Goal: Task Accomplishment & Management: Use online tool/utility

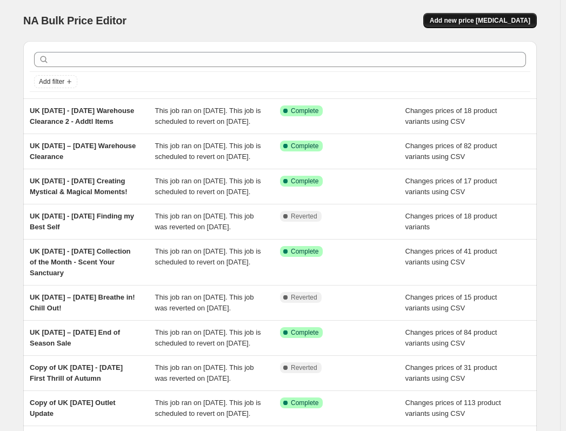
click at [492, 17] on span "Add new price [MEDICAL_DATA]" at bounding box center [480, 20] width 101 height 9
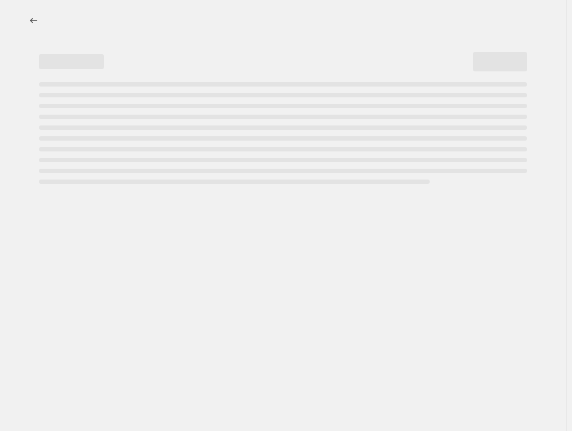
select select "percentage"
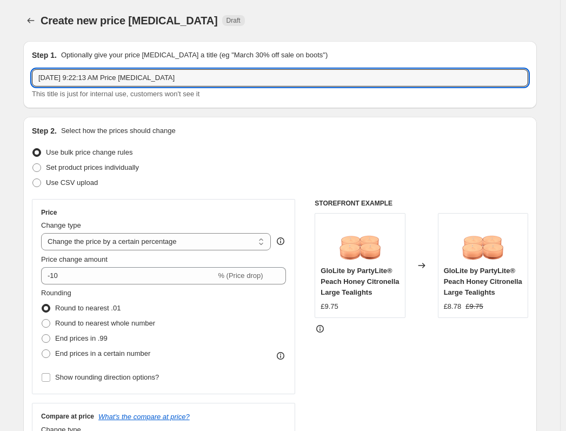
drag, startPoint x: -51, startPoint y: 87, endPoint x: -56, endPoint y: 88, distance: 5.4
click at [0, 88] on html "Home Settings Plans Skip to content Create new price [MEDICAL_DATA]. This page …" at bounding box center [283, 215] width 566 height 431
paste input "[DATE] - [DATE] Cosy Home. Happy Heart!"
type input "UK [DATE] - [DATE] Cosy Home. Happy Heart!"
drag, startPoint x: 214, startPoint y: 83, endPoint x: 1, endPoint y: 74, distance: 213.3
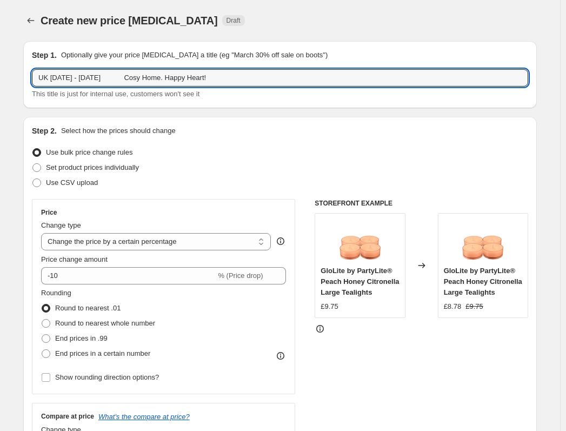
click at [454, 2] on div "Create new price [MEDICAL_DATA]. This page is ready Create new price [MEDICAL_D…" at bounding box center [280, 20] width 514 height 41
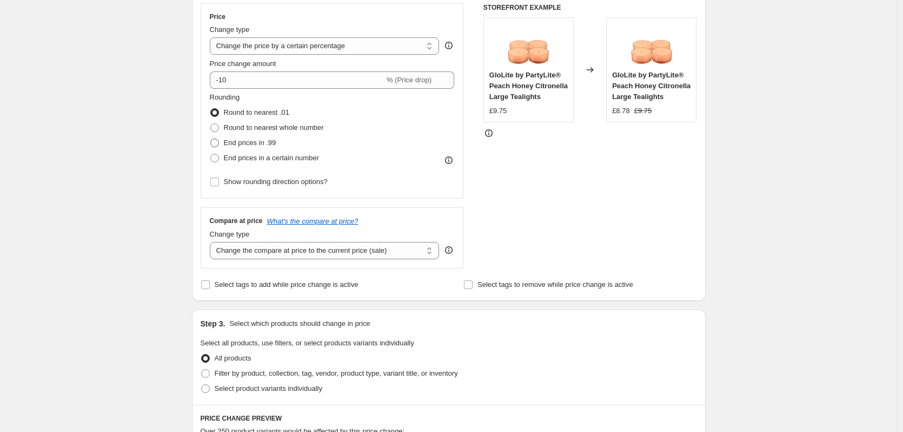
scroll to position [108, 0]
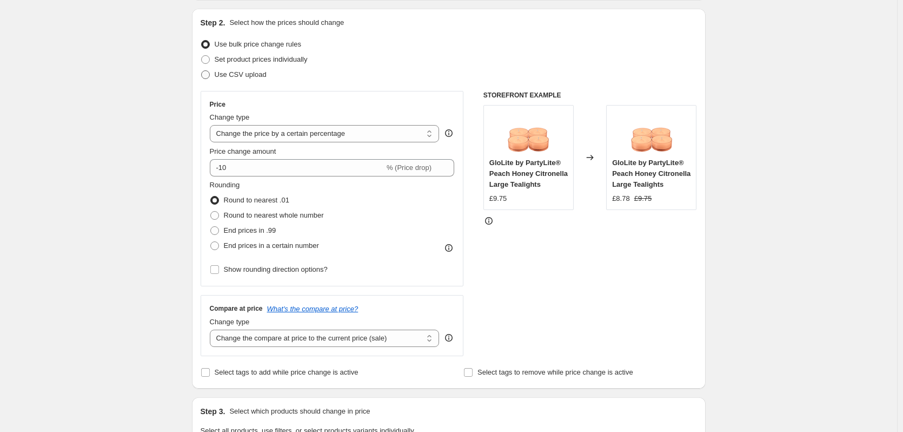
click at [208, 72] on span at bounding box center [205, 74] width 9 height 9
click at [202, 71] on input "Use CSV upload" at bounding box center [201, 70] width 1 height 1
radio input "true"
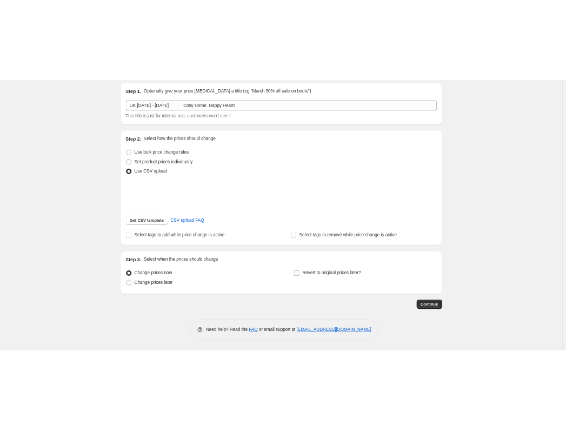
scroll to position [51, 0]
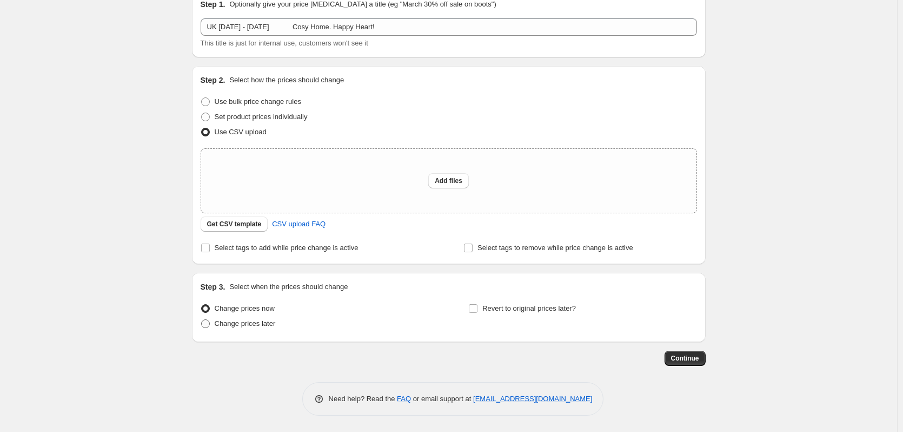
click at [246, 321] on span "Change prices later" at bounding box center [245, 323] width 61 height 8
click at [202, 320] on input "Change prices later" at bounding box center [201, 319] width 1 height 1
radio input "true"
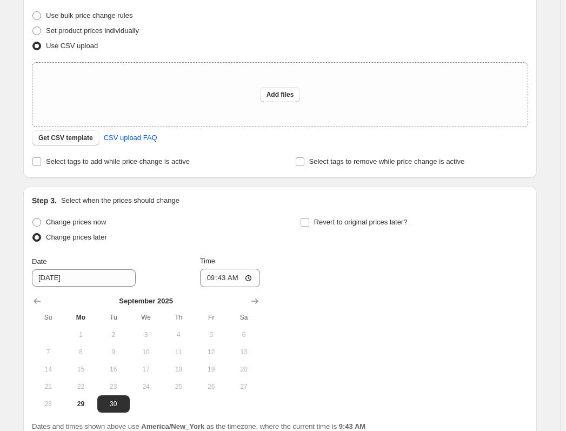
scroll to position [236, 0]
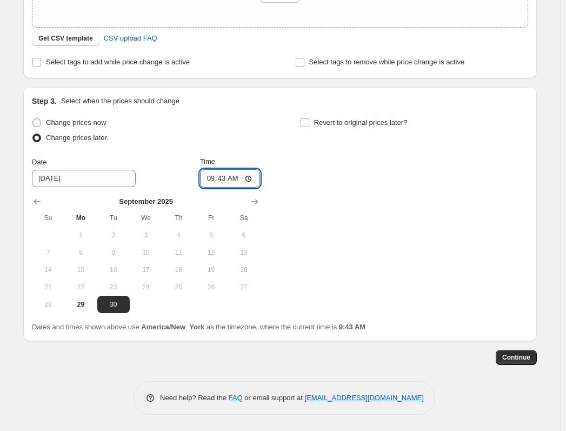
click at [209, 180] on input "09:43" at bounding box center [230, 178] width 61 height 18
type input "17:00"
click at [306, 124] on input "Revert to original prices later?" at bounding box center [305, 122] width 9 height 9
checkbox input "true"
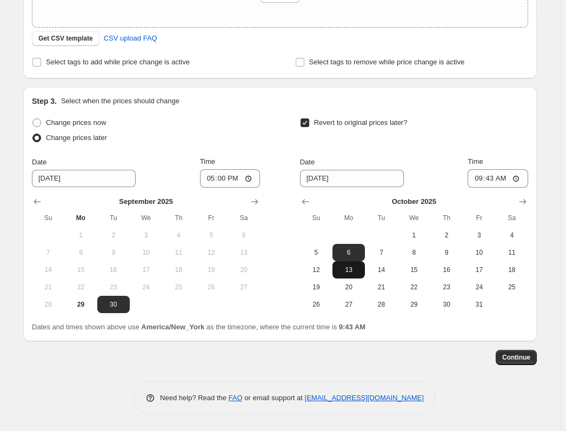
click at [348, 276] on button "13" at bounding box center [349, 269] width 32 height 17
type input "[DATE]"
click at [477, 179] on input "09:43" at bounding box center [498, 178] width 61 height 18
type input "17:00"
click at [512, 360] on span "Continue" at bounding box center [517, 357] width 28 height 9
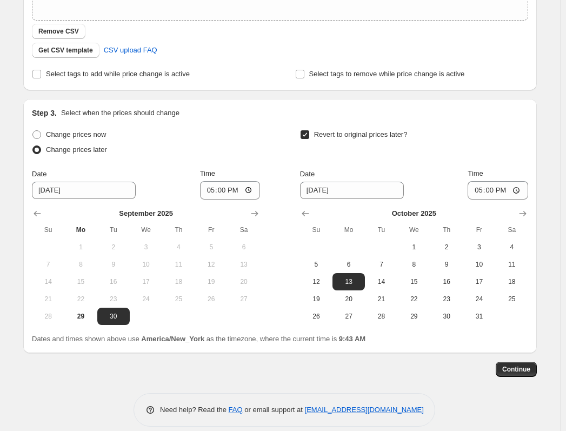
scroll to position [255, 0]
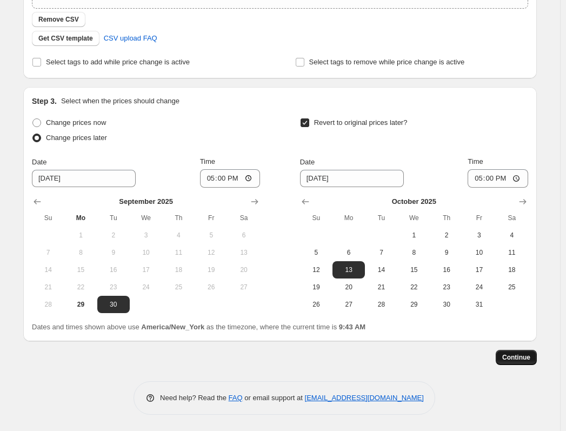
click at [525, 358] on span "Continue" at bounding box center [517, 357] width 28 height 9
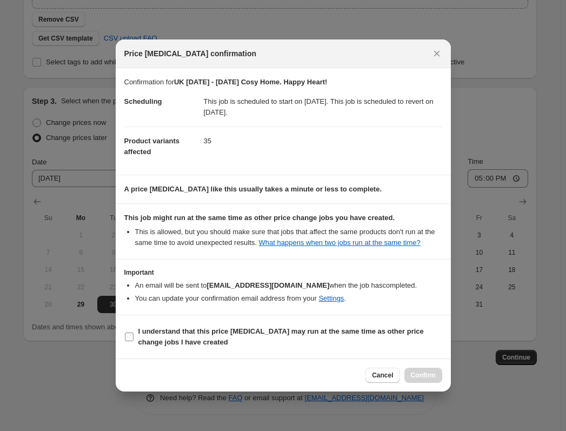
click at [232, 332] on b "I understand that this price [MEDICAL_DATA] may run at the same time as other p…" at bounding box center [281, 336] width 286 height 19
click at [134, 333] on input "I understand that this price [MEDICAL_DATA] may run at the same time as other p…" at bounding box center [129, 337] width 9 height 9
checkbox input "true"
click at [433, 374] on span "Confirm" at bounding box center [423, 375] width 25 height 9
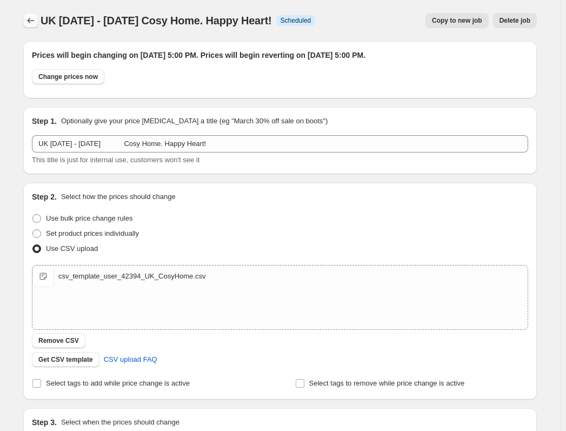
click at [28, 18] on icon "Price change jobs" at bounding box center [30, 20] width 11 height 11
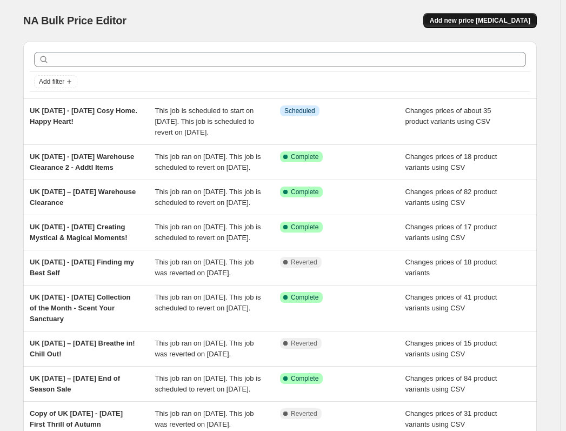
click at [513, 17] on span "Add new price [MEDICAL_DATA]" at bounding box center [480, 20] width 101 height 9
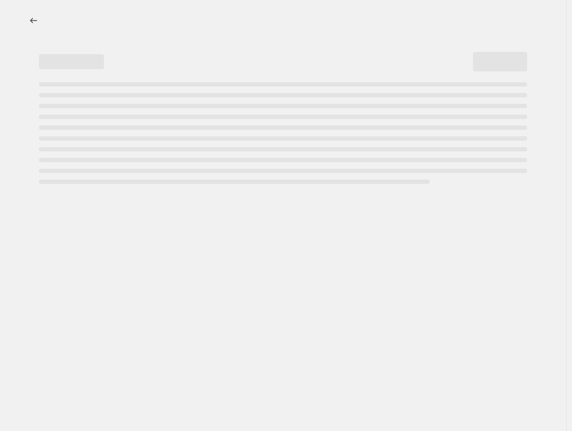
select select "percentage"
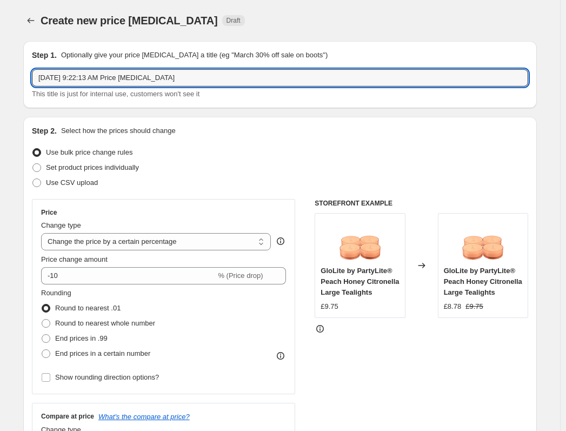
drag, startPoint x: 215, startPoint y: 80, endPoint x: -123, endPoint y: 82, distance: 337.6
click at [0, 82] on html "Home Settings Plans Skip to content Create new price [MEDICAL_DATA]. This page …" at bounding box center [283, 215] width 566 height 431
paste input "[DATE] - [DATE]"
click at [116, 76] on input "UK [DATE] - [DATE]" at bounding box center [280, 77] width 497 height 17
type input "UK [DATE] - [DATE] Outlet"
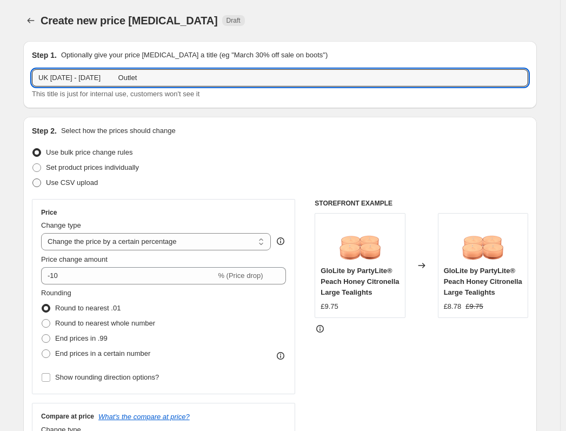
click at [62, 183] on span "Use CSV upload" at bounding box center [72, 183] width 52 height 8
click at [33, 179] on input "Use CSV upload" at bounding box center [32, 179] width 1 height 1
radio input "true"
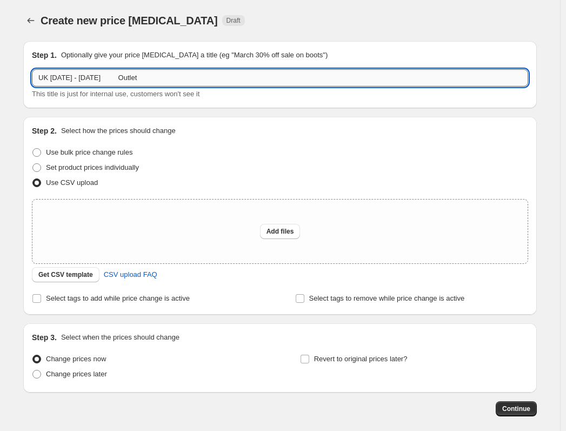
click at [213, 71] on input "UK [DATE] - [DATE] Outlet" at bounding box center [280, 77] width 497 height 17
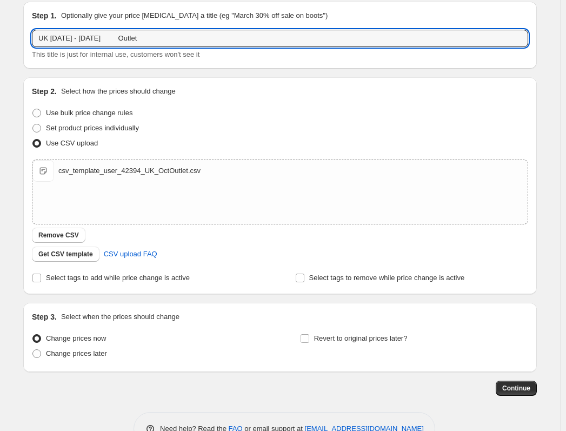
scroll to position [70, 0]
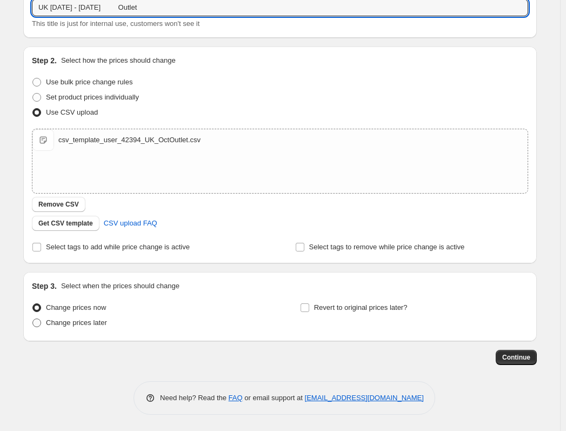
click at [75, 324] on span "Change prices later" at bounding box center [76, 323] width 61 height 8
click at [33, 319] on input "Change prices later" at bounding box center [32, 319] width 1 height 1
radio input "true"
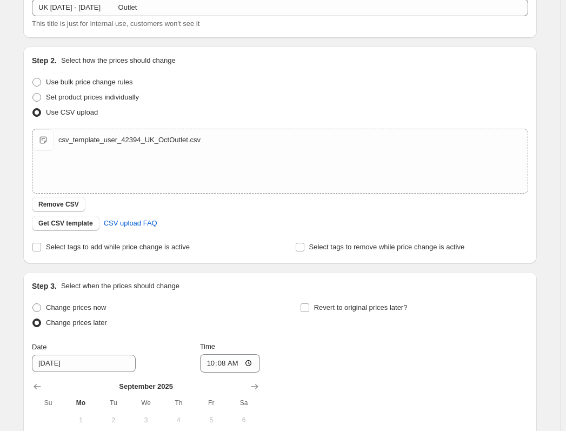
scroll to position [255, 0]
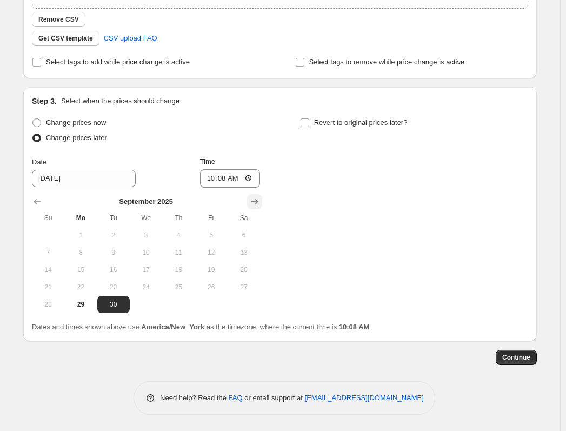
click at [254, 197] on icon "Show next month, October 2025" at bounding box center [254, 201] width 11 height 11
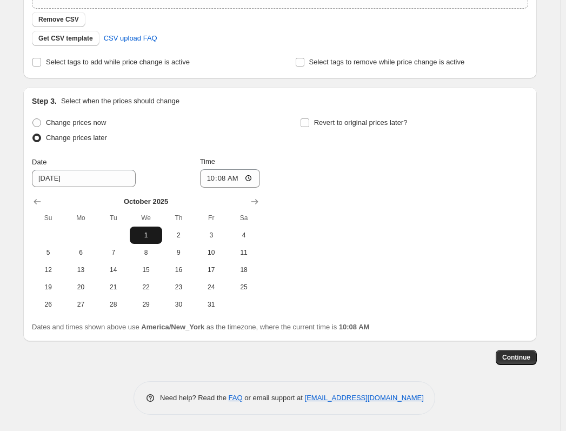
click at [148, 231] on span "1" at bounding box center [146, 235] width 24 height 9
click at [211, 176] on input "10:08" at bounding box center [230, 178] width 61 height 18
click at [41, 199] on icon "Show previous month, September 2025" at bounding box center [37, 201] width 11 height 11
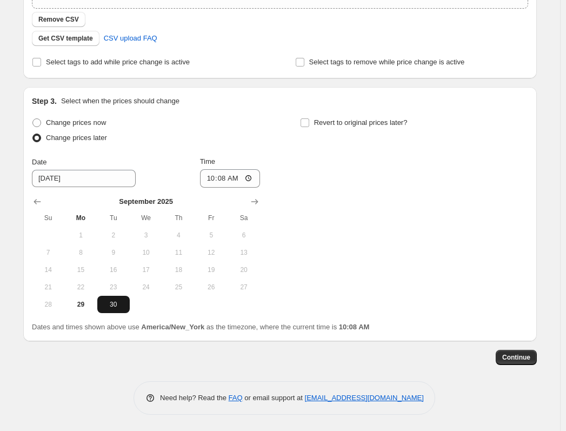
click at [114, 302] on span "30" at bounding box center [114, 304] width 24 height 9
type input "[DATE]"
click at [212, 177] on input "10:08" at bounding box center [230, 178] width 61 height 18
type input "17:00"
click at [520, 360] on span "Continue" at bounding box center [517, 357] width 28 height 9
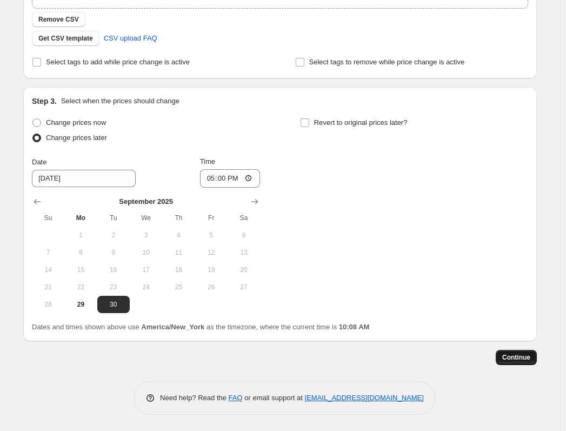
scroll to position [0, 0]
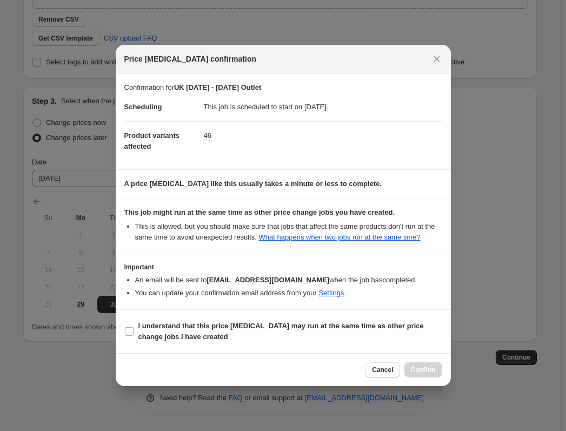
click at [241, 318] on section "I understand that this price [MEDICAL_DATA] may run at the same time as other p…" at bounding box center [283, 331] width 335 height 43
click at [269, 327] on b "I understand that this price [MEDICAL_DATA] may run at the same time as other p…" at bounding box center [281, 331] width 286 height 19
click at [134, 327] on input "I understand that this price [MEDICAL_DATA] may run at the same time as other p…" at bounding box center [129, 331] width 9 height 9
checkbox input "true"
click at [424, 366] on button "Confirm" at bounding box center [424, 369] width 38 height 15
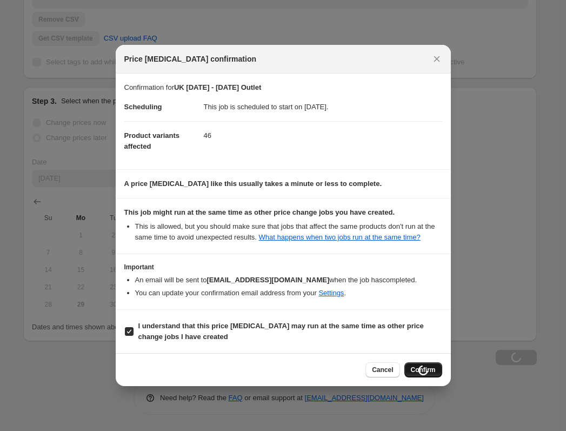
type input "UK [DATE] - [DATE] Outlet"
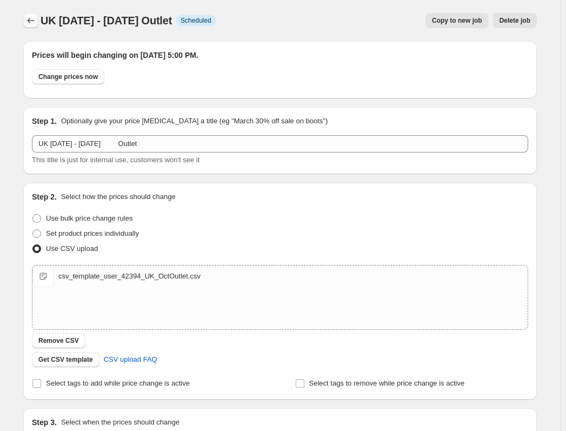
click at [36, 18] on icon "Price change jobs" at bounding box center [30, 20] width 11 height 11
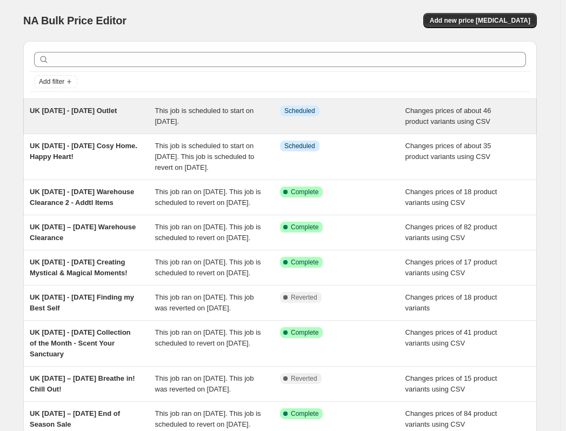
click at [119, 116] on div "UK [DATE] - [DATE] Outlet" at bounding box center [93, 116] width 126 height 22
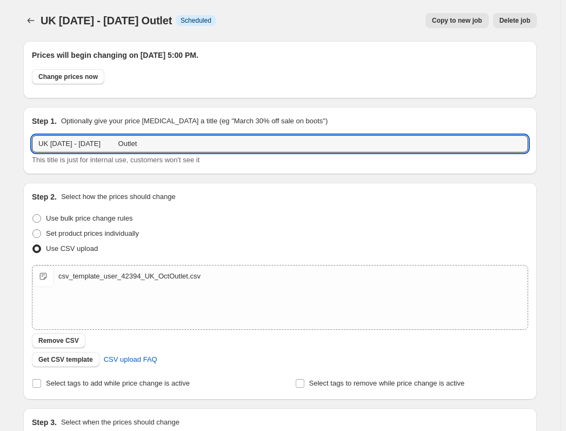
drag, startPoint x: 166, startPoint y: 148, endPoint x: 13, endPoint y: 145, distance: 152.6
click at [13, 145] on div "UK October 1 - 31 Outlet. This page is ready UK October 1 - 31 Outlet Info Sche…" at bounding box center [280, 376] width 540 height 752
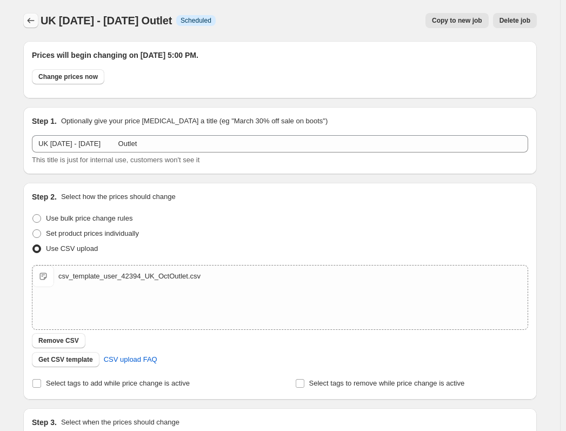
click at [30, 18] on icon "Price change jobs" at bounding box center [30, 20] width 11 height 11
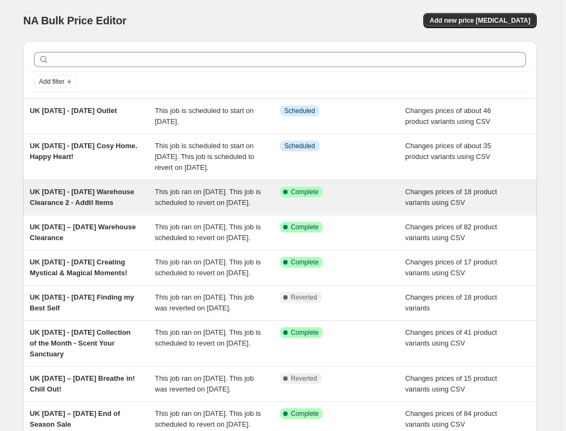
click at [126, 208] on div "UK [DATE] - [DATE] Warehouse Clearance 2 - Addtl Items" at bounding box center [93, 198] width 126 height 22
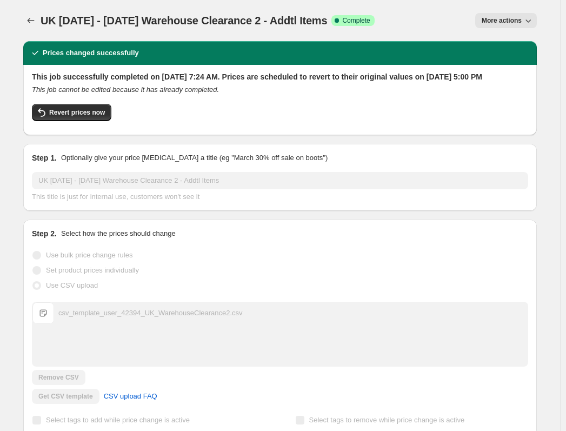
click at [527, 15] on button "More actions" at bounding box center [507, 20] width 62 height 15
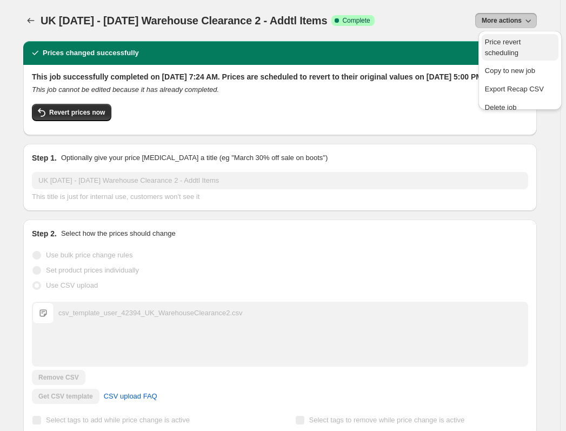
click at [509, 41] on span "Price revert scheduling" at bounding box center [503, 47] width 36 height 19
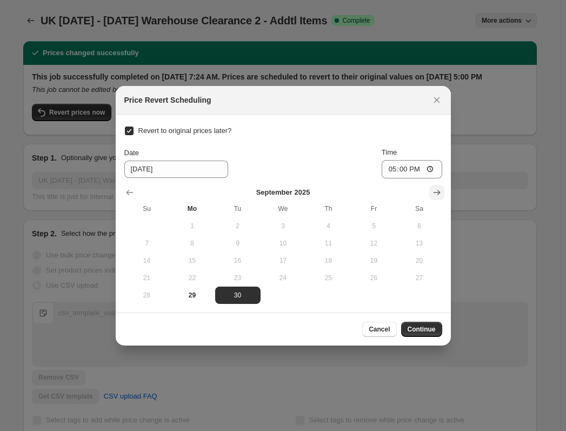
click at [434, 192] on icon "Show next month, October 2025" at bounding box center [437, 192] width 11 height 11
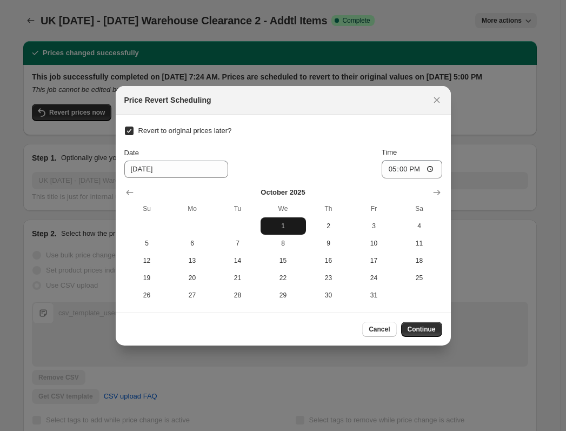
click at [285, 228] on span "1" at bounding box center [283, 226] width 37 height 9
type input "[DATE]"
click at [422, 328] on span "Continue" at bounding box center [422, 329] width 28 height 9
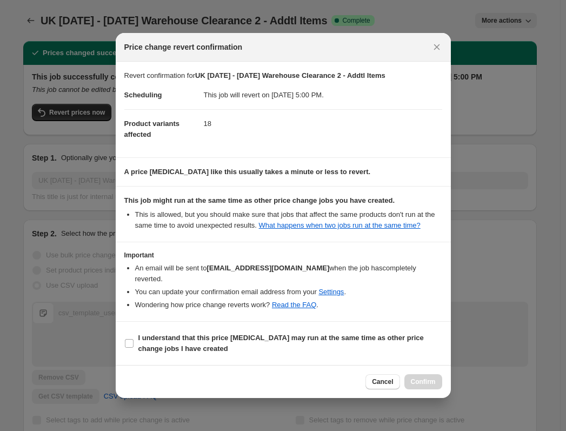
click at [430, 50] on button "Close" at bounding box center [437, 46] width 15 height 15
